Goal: Task Accomplishment & Management: Use online tool/utility

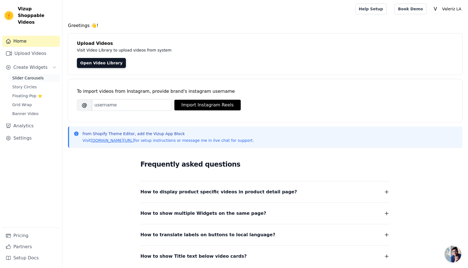
click at [28, 75] on span "Slider Carousels" at bounding box center [28, 78] width 32 height 6
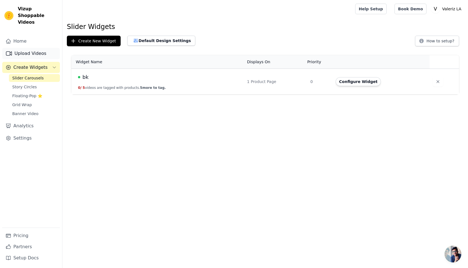
click at [28, 48] on link "Upload Videos" at bounding box center [31, 53] width 58 height 11
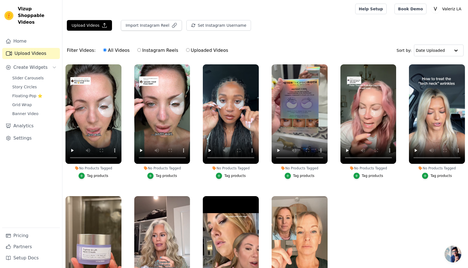
click at [96, 15] on div at bounding box center [208, 9] width 282 height 18
click at [96, 21] on button "Upload Videos" at bounding box center [89, 25] width 45 height 11
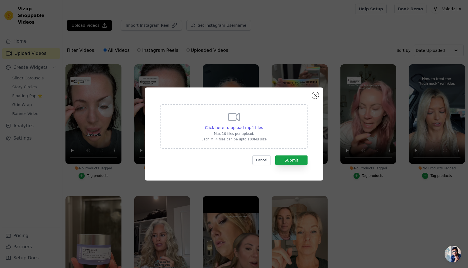
click at [229, 125] on div "Click here to upload mp4 files Max 10 files per upload. Each MP4 files can be u…" at bounding box center [234, 125] width 65 height 31
click at [263, 125] on input "Click here to upload mp4 files Max 10 files per upload. Each MP4 files can be u…" at bounding box center [263, 125] width 0 height 0
type input "C:\fakepath\SnapTik-dot-Kim-bfb440da5ce2f7ad272e71515c95dcd0.mp4"
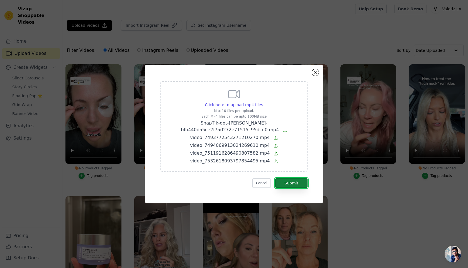
click at [290, 184] on button "Submit" at bounding box center [291, 182] width 32 height 9
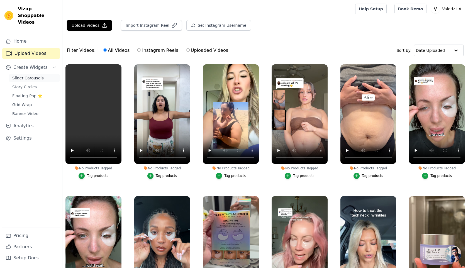
click at [29, 75] on span "Slider Carousels" at bounding box center [28, 78] width 32 height 6
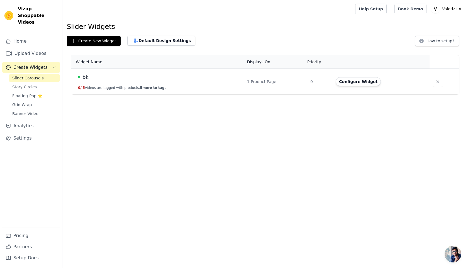
click at [350, 86] on td "Configure Widget" at bounding box center [381, 82] width 97 height 26
click at [349, 86] on button "Configure Widget" at bounding box center [358, 81] width 45 height 9
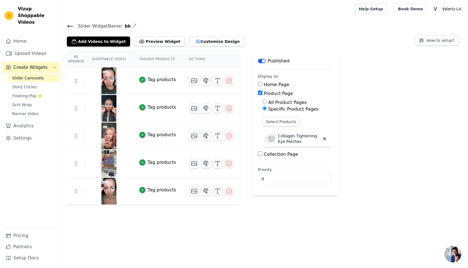
click at [229, 85] on td at bounding box center [211, 78] width 57 height 23
click at [228, 82] on icon "button" at bounding box center [229, 81] width 7 height 7
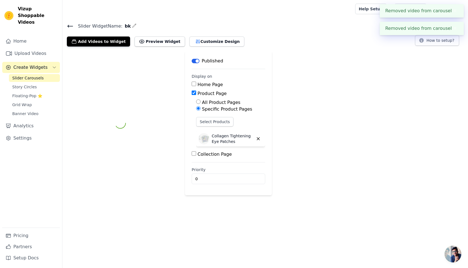
click at [228, 82] on div "Home Page" at bounding box center [229, 84] width 74 height 7
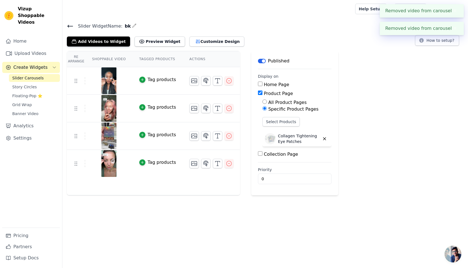
click at [228, 82] on icon "button" at bounding box center [229, 81] width 7 height 7
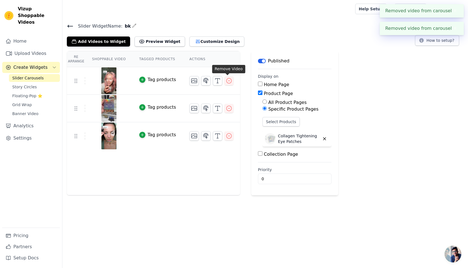
click at [228, 82] on icon "button" at bounding box center [229, 81] width 7 height 7
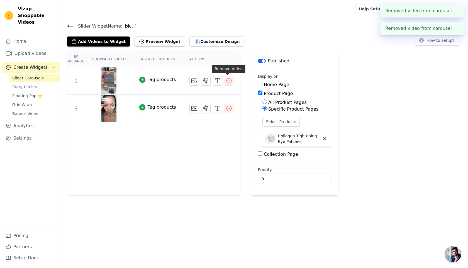
click at [228, 82] on icon "button" at bounding box center [229, 81] width 7 height 7
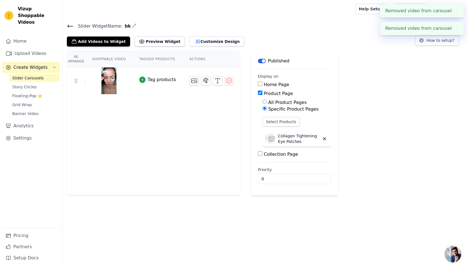
click at [228, 82] on icon "button" at bounding box center [229, 81] width 7 height 7
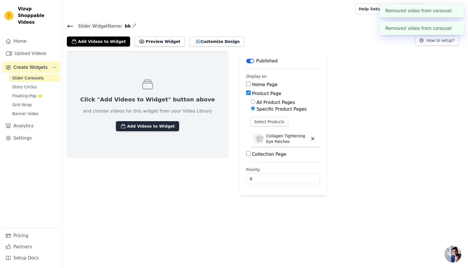
click at [142, 129] on button "Add Videos to Widget" at bounding box center [147, 126] width 63 height 10
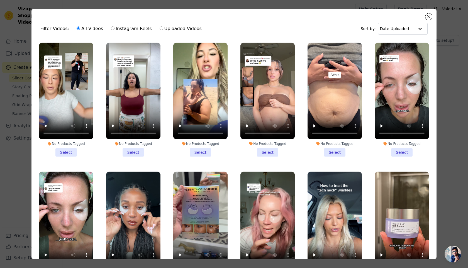
click at [69, 150] on li "No Products Tagged Select" at bounding box center [66, 100] width 54 height 114
click at [0, 0] on input "No Products Tagged Select" at bounding box center [0, 0] width 0 height 0
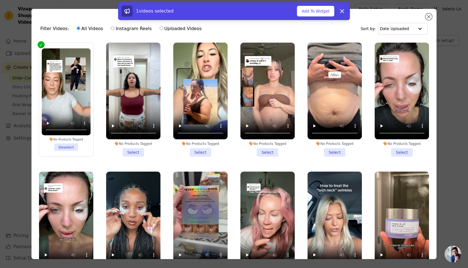
click at [144, 150] on li "No Products Tagged Select" at bounding box center [133, 100] width 54 height 114
click at [0, 0] on input "No Products Tagged Select" at bounding box center [0, 0] width 0 height 0
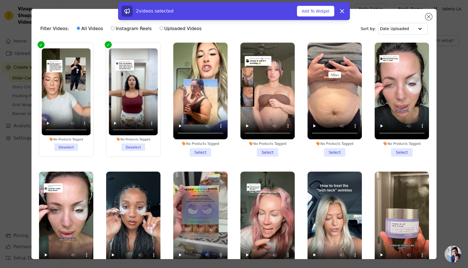
click at [203, 152] on li "No Products Tagged Select" at bounding box center [200, 100] width 54 height 114
click at [0, 0] on input "No Products Tagged Select" at bounding box center [0, 0] width 0 height 0
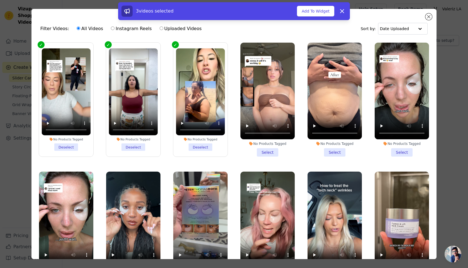
click at [267, 152] on li "No Products Tagged Select" at bounding box center [268, 100] width 54 height 114
click at [0, 0] on input "No Products Tagged Select" at bounding box center [0, 0] width 0 height 0
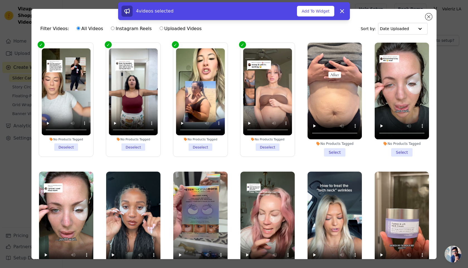
click at [333, 155] on li "No Products Tagged Select" at bounding box center [335, 100] width 54 height 114
click at [0, 0] on input "No Products Tagged Select" at bounding box center [0, 0] width 0 height 0
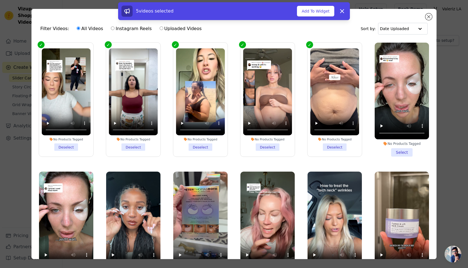
click at [314, 24] on div "Filter Videos: All Videos Instagram Reels Uploaded Videos Sort by: Date Uploaded" at bounding box center [234, 29] width 396 height 22
click at [315, 11] on button "Add To Widget" at bounding box center [315, 11] width 37 height 11
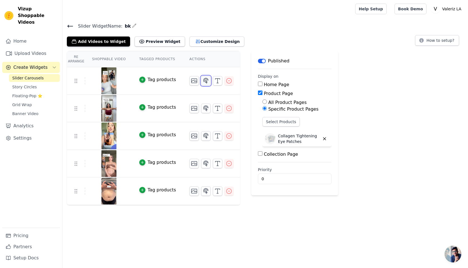
click at [207, 81] on icon "button" at bounding box center [206, 81] width 7 height 7
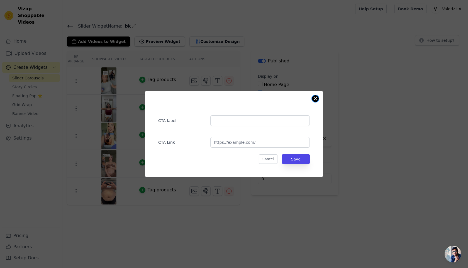
click at [319, 98] on div "CTA label CTA Link Cancel Save" at bounding box center [234, 134] width 178 height 86
click at [318, 98] on button "Close modal" at bounding box center [315, 98] width 7 height 7
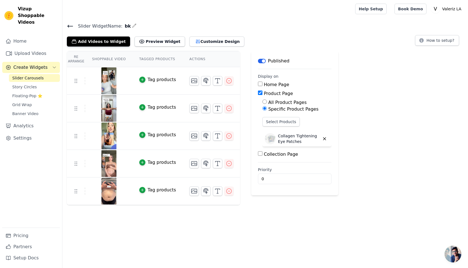
click at [146, 82] on button "Tag products" at bounding box center [157, 79] width 37 height 7
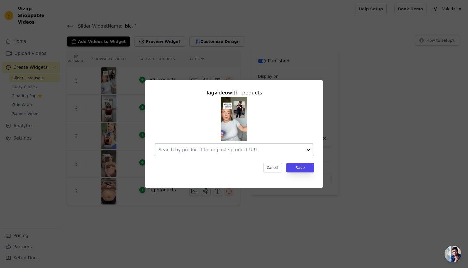
click at [205, 151] on input "text" at bounding box center [231, 150] width 144 height 7
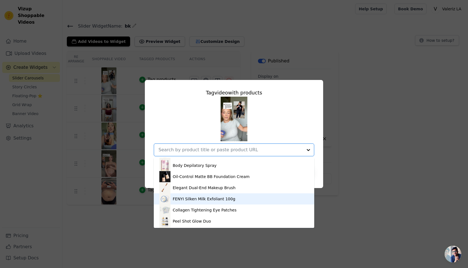
scroll to position [110, 0]
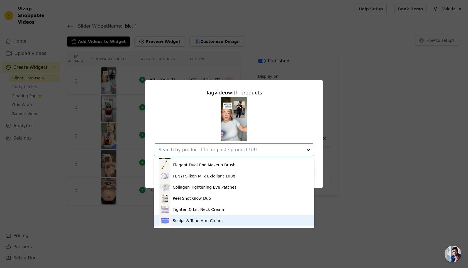
click at [183, 222] on div "Sculpt & Tone Arm Cream" at bounding box center [198, 221] width 50 height 6
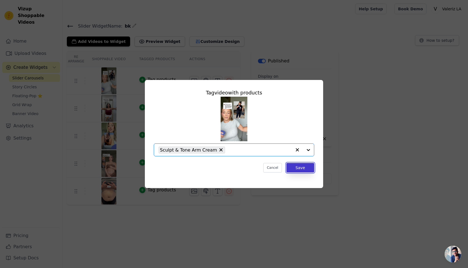
click at [296, 166] on button "Save" at bounding box center [301, 167] width 28 height 9
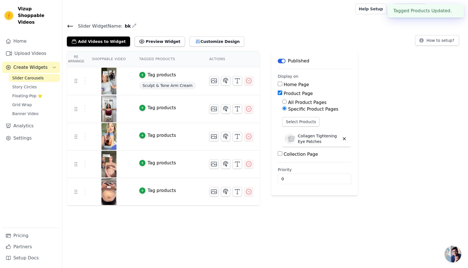
click at [150, 110] on div "Tag products" at bounding box center [162, 108] width 28 height 7
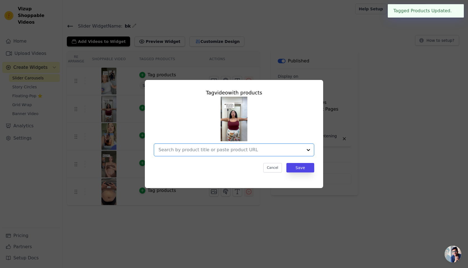
click at [202, 153] on input "text" at bounding box center [231, 150] width 144 height 7
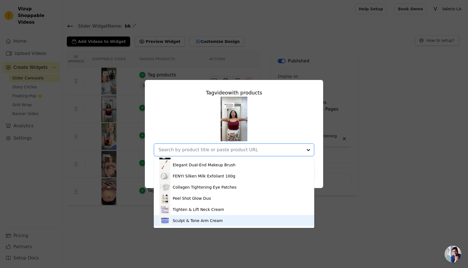
click at [190, 219] on div "Sculpt & Tone Arm Cream" at bounding box center [198, 221] width 50 height 6
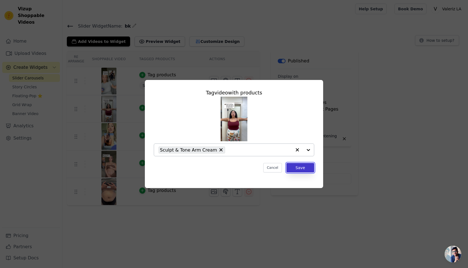
click at [308, 168] on button "Save" at bounding box center [301, 167] width 28 height 9
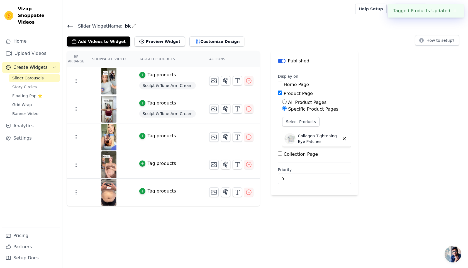
click at [146, 135] on button "Tag products" at bounding box center [157, 136] width 37 height 7
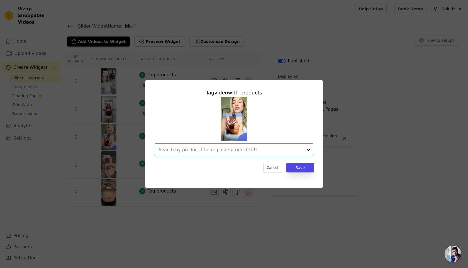
click at [192, 152] on input "text" at bounding box center [231, 150] width 144 height 7
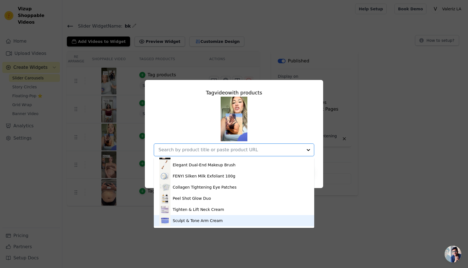
click at [168, 220] on img at bounding box center [164, 220] width 11 height 11
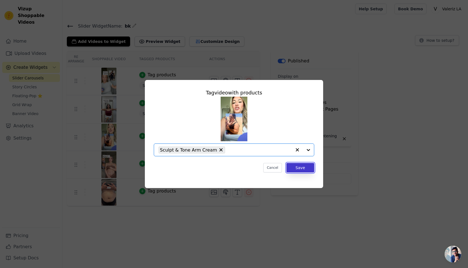
click at [299, 168] on button "Save" at bounding box center [301, 167] width 28 height 9
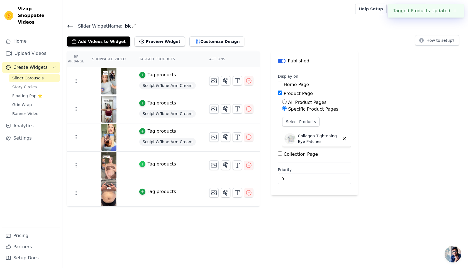
click at [143, 165] on icon "button" at bounding box center [143, 164] width 4 height 4
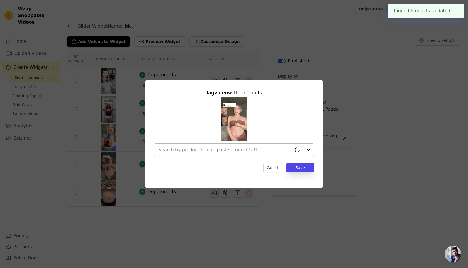
click at [231, 149] on input "text" at bounding box center [225, 150] width 133 height 7
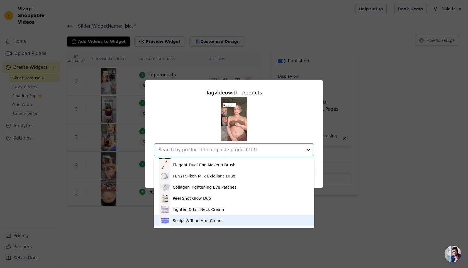
click at [188, 224] on div "Sculpt & Tone Arm Cream" at bounding box center [233, 220] width 149 height 11
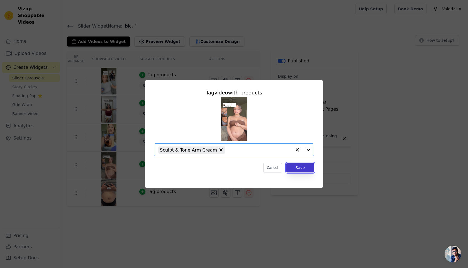
click at [299, 169] on button "Save" at bounding box center [301, 167] width 28 height 9
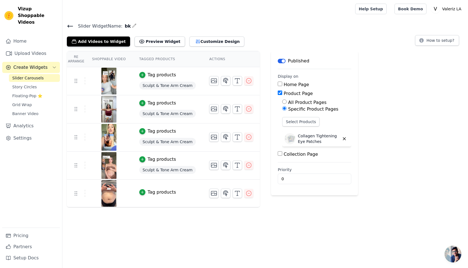
click at [147, 195] on button "Tag products" at bounding box center [157, 192] width 37 height 7
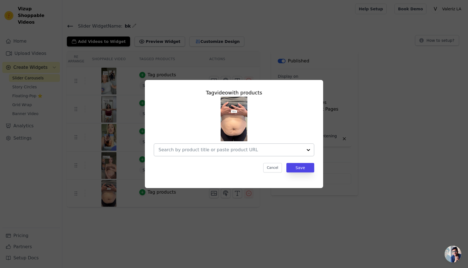
click at [228, 156] on div at bounding box center [234, 150] width 161 height 13
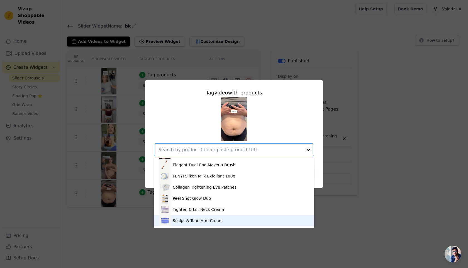
click at [209, 217] on div "Sculpt & Tone Arm Cream" at bounding box center [233, 220] width 149 height 11
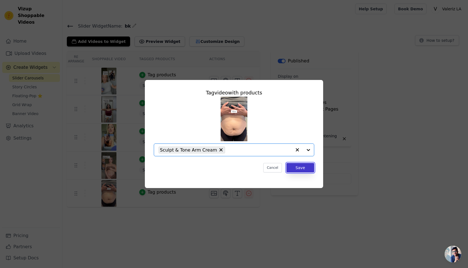
click at [303, 170] on button "Save" at bounding box center [301, 167] width 28 height 9
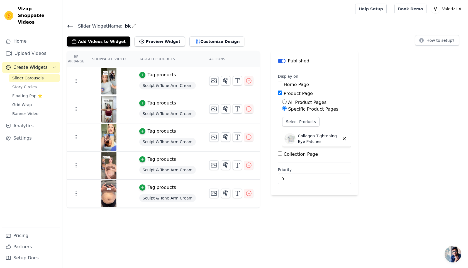
click at [151, 83] on span "Sculpt & Tone Arm Cream" at bounding box center [167, 86] width 57 height 8
click at [144, 77] on button "Tag products" at bounding box center [157, 75] width 37 height 7
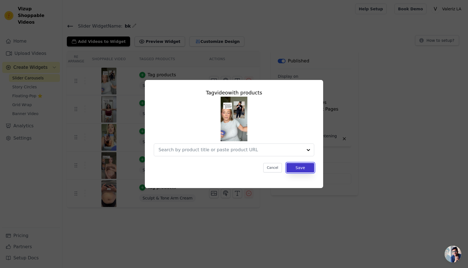
click at [304, 171] on button "Save" at bounding box center [301, 167] width 28 height 9
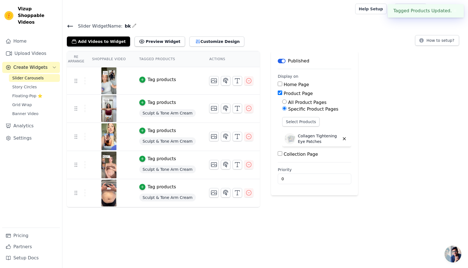
click at [157, 117] on div "Sculpt & Tone Arm Cream" at bounding box center [167, 113] width 57 height 10
click at [138, 103] on td "Tag products Sculpt & Tone Arm Cream" at bounding box center [168, 109] width 70 height 28
click at [145, 104] on button "Tag products" at bounding box center [157, 102] width 37 height 7
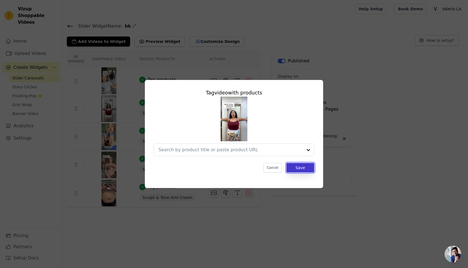
click at [305, 168] on button "Save" at bounding box center [301, 167] width 28 height 9
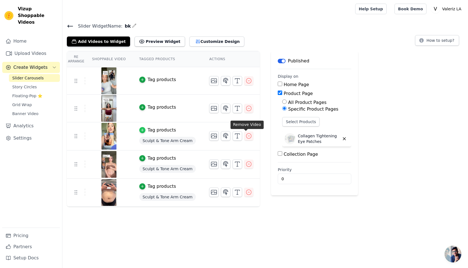
click at [141, 130] on icon "button" at bounding box center [142, 130] width 3 height 3
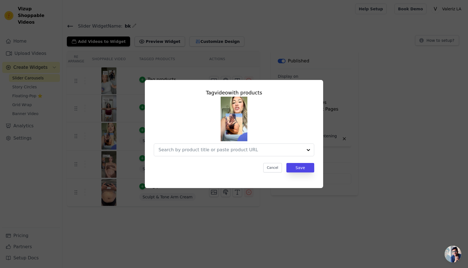
click at [306, 163] on div "Tag video with products Cancel Save" at bounding box center [233, 130] width 169 height 93
click at [302, 166] on button "Save" at bounding box center [301, 167] width 28 height 9
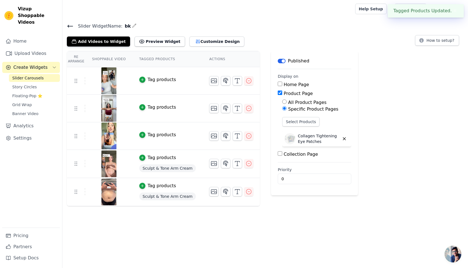
click at [158, 171] on span "Sculpt & Tone Arm Cream" at bounding box center [167, 168] width 57 height 8
click at [143, 159] on icon "button" at bounding box center [143, 158] width 4 height 4
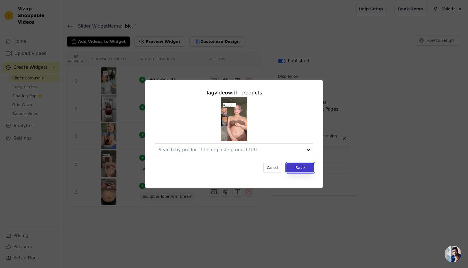
click at [309, 169] on button "Save" at bounding box center [301, 167] width 28 height 9
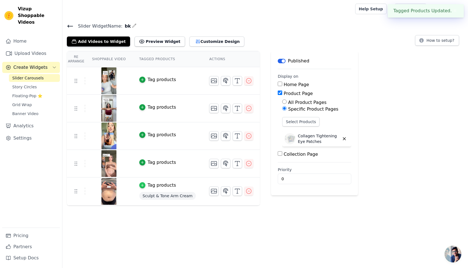
click at [142, 184] on icon "button" at bounding box center [142, 185] width 3 height 3
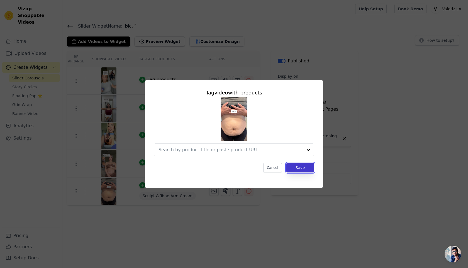
click at [301, 166] on button "Save" at bounding box center [301, 167] width 28 height 9
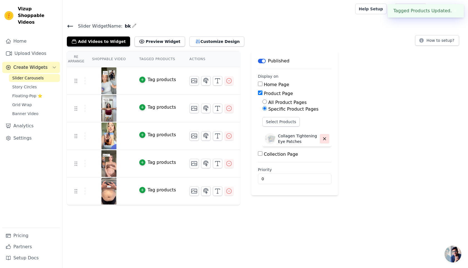
click at [323, 139] on icon "button" at bounding box center [324, 139] width 3 height 3
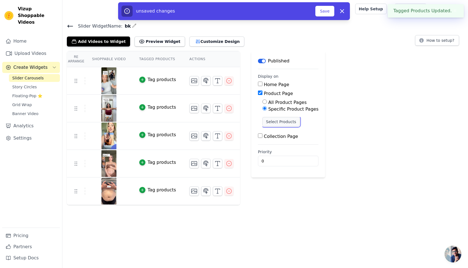
click at [275, 124] on button "Select Products" at bounding box center [281, 121] width 37 height 9
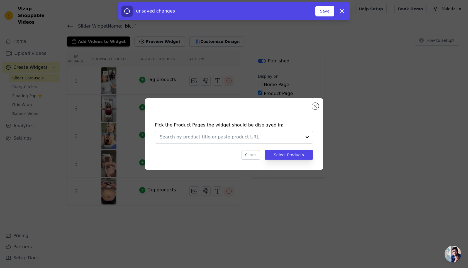
click at [260, 142] on div at bounding box center [231, 137] width 142 height 12
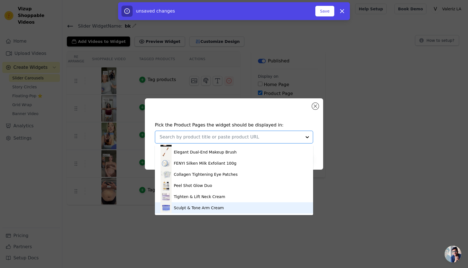
click at [195, 211] on div "Sculpt & Tone Arm Cream" at bounding box center [234, 207] width 147 height 11
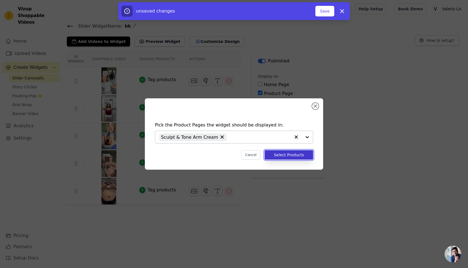
click at [301, 158] on button "Select Products" at bounding box center [289, 154] width 49 height 9
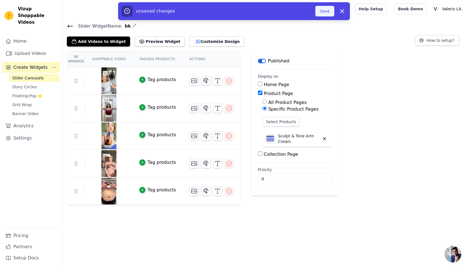
click at [321, 11] on button "Save" at bounding box center [325, 11] width 19 height 11
click at [326, 9] on button "Save" at bounding box center [325, 11] width 19 height 11
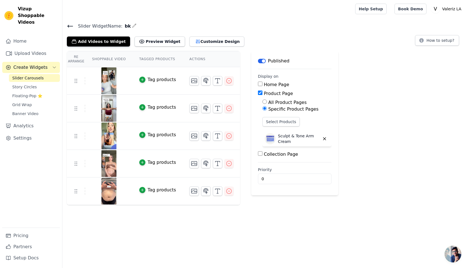
click at [393, 175] on div "Re Arrange Shoppable Video Tagged Products Actions Tag products Tag products Ta…" at bounding box center [265, 128] width 406 height 154
click at [363, 91] on div "Re Arrange Shoppable Video Tagged Products Actions Tag products Tag products Ta…" at bounding box center [265, 128] width 406 height 154
click at [368, 90] on div "Re Arrange Shoppable Video Tagged Products Actions Tag products Tag products Ta…" at bounding box center [265, 128] width 406 height 154
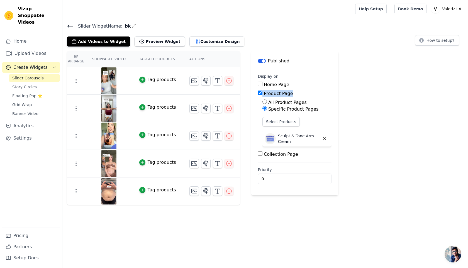
click at [368, 90] on div "Re Arrange Shoppable Video Tagged Products Actions Tag products Tag products Ta…" at bounding box center [265, 128] width 406 height 154
click at [363, 84] on div "Re Arrange Shoppable Video Tagged Products Actions Tag products Tag products Ta…" at bounding box center [265, 128] width 406 height 154
